Goal: Find specific page/section: Find specific page/section

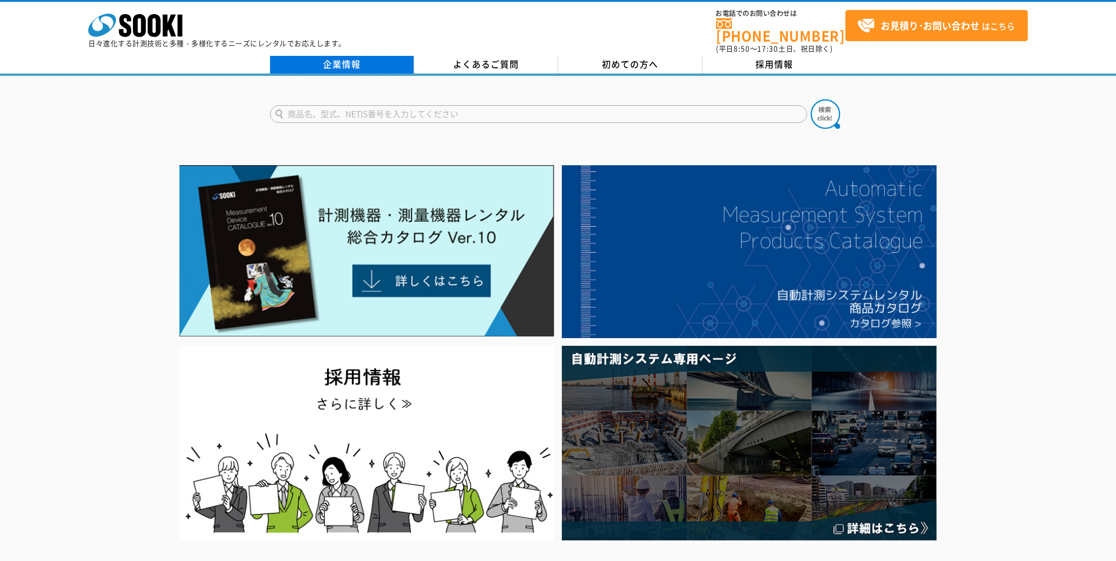
click at [349, 56] on link "企業情報" at bounding box center [342, 65] width 144 height 18
click at [366, 59] on link "企業情報" at bounding box center [342, 65] width 144 height 18
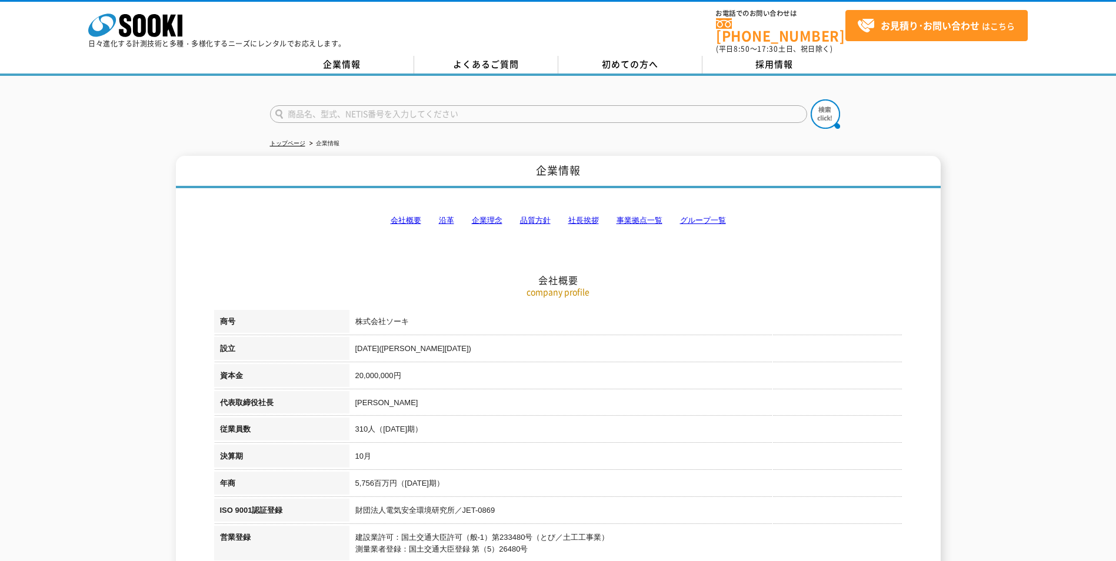
click at [647, 216] on link "事業拠点一覧" at bounding box center [639, 220] width 46 height 9
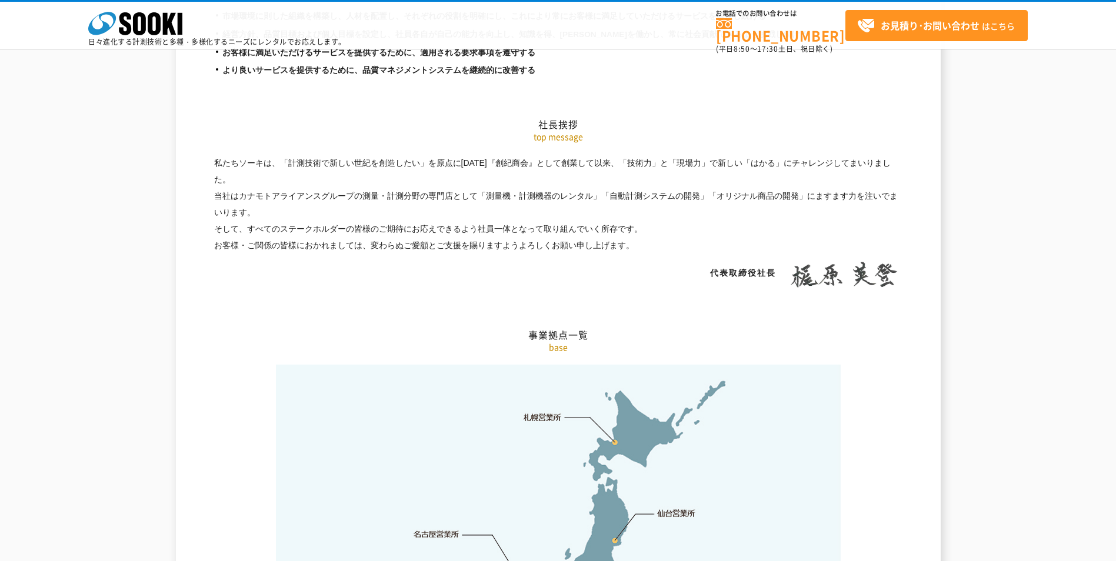
scroll to position [2362, 0]
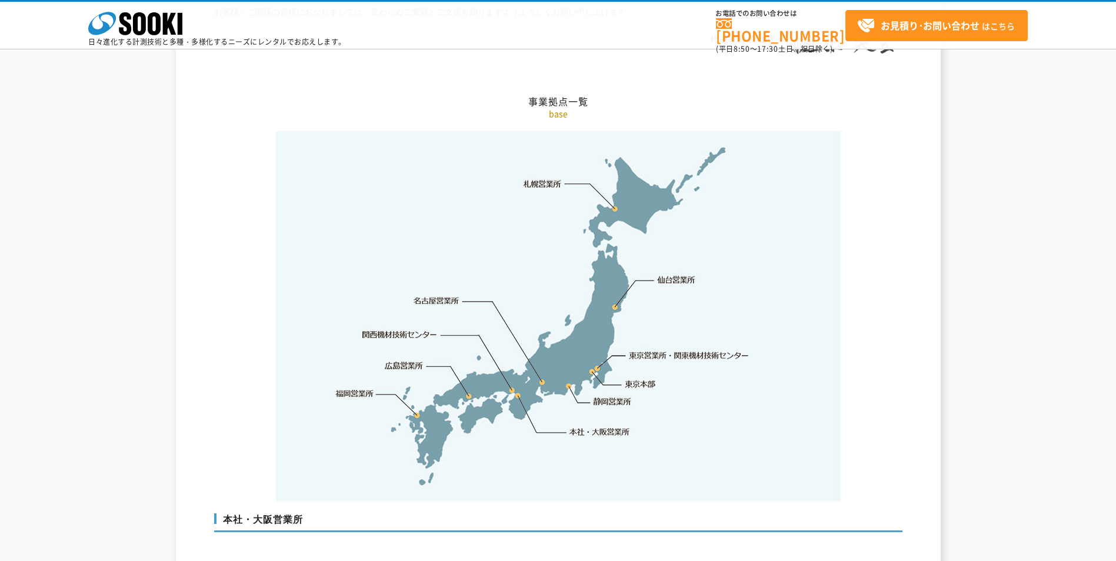
click at [636, 379] on link "東京本部" at bounding box center [640, 385] width 31 height 12
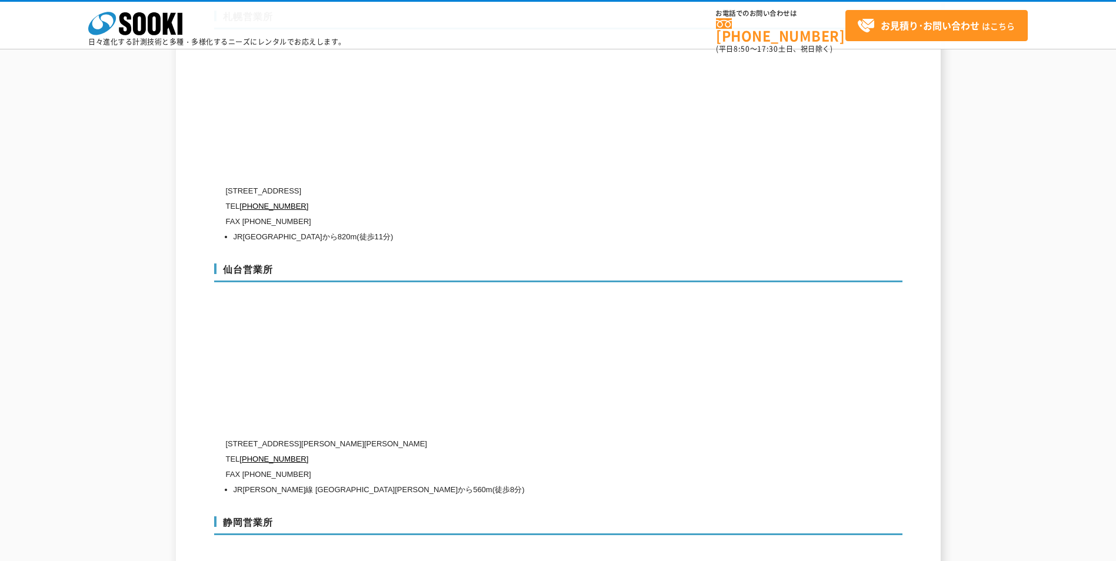
scroll to position [3344, 0]
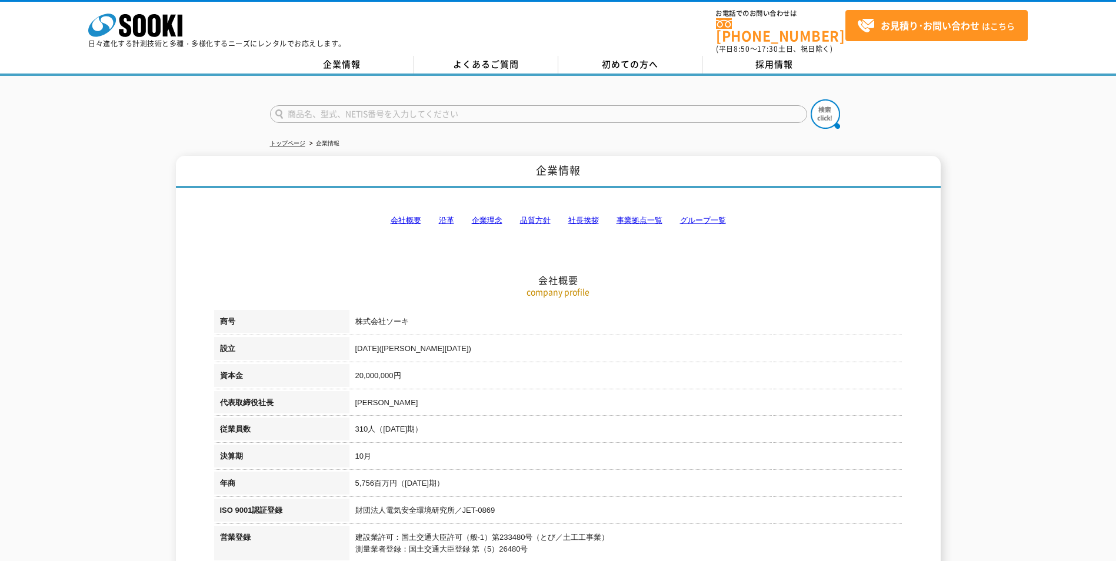
click at [689, 216] on link "グループ一覧" at bounding box center [703, 220] width 46 height 9
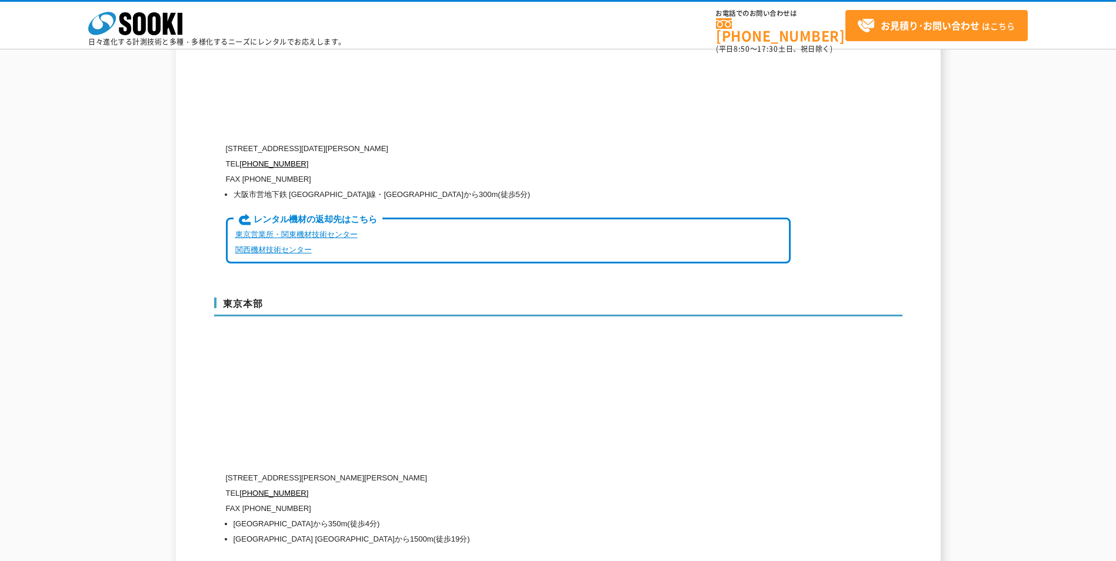
scroll to position [2495, 0]
